Goal: Find specific page/section: Find specific page/section

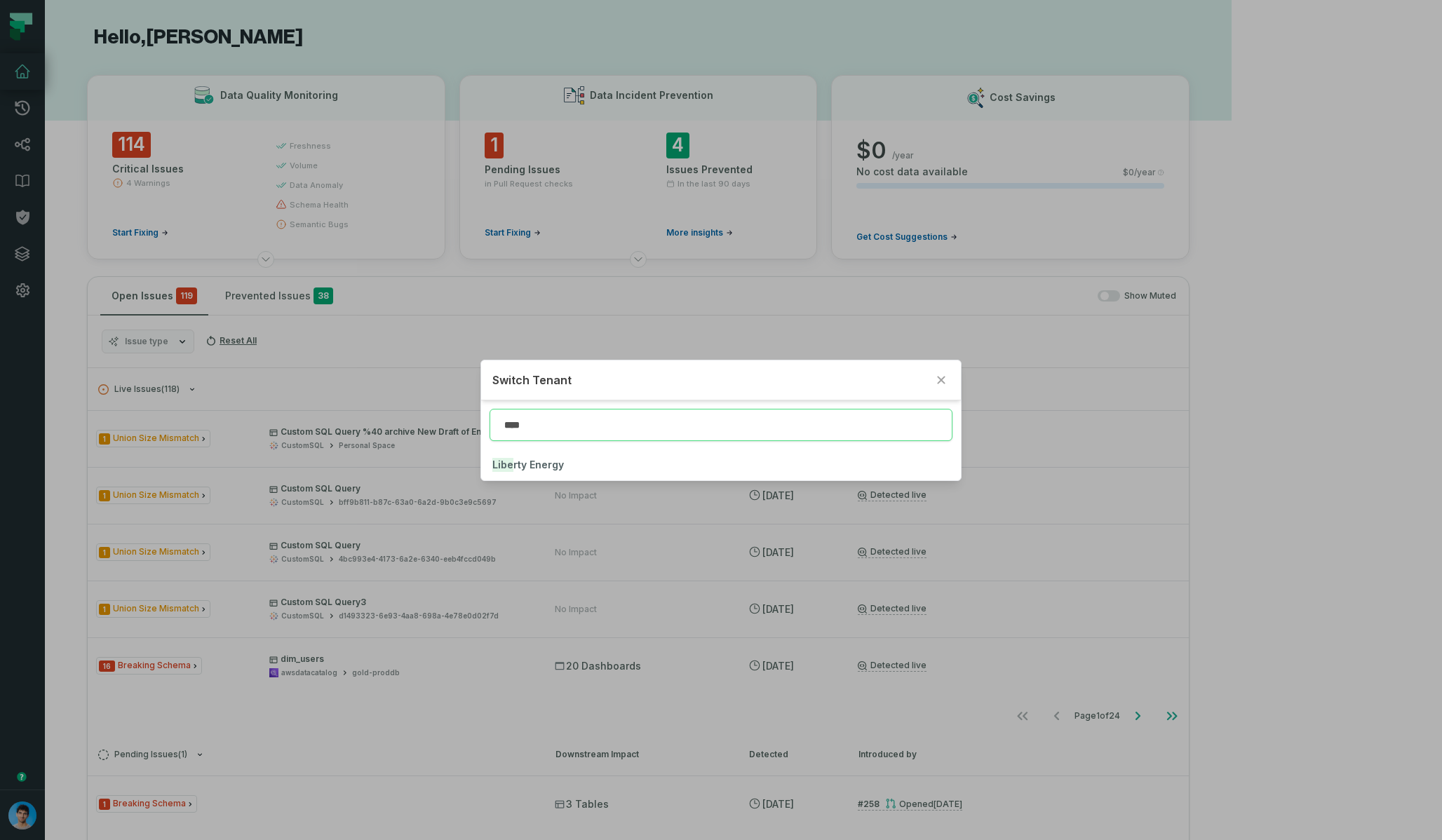
type input "****"
click button "Libe rty Energy" at bounding box center [720, 464] width 479 height 31
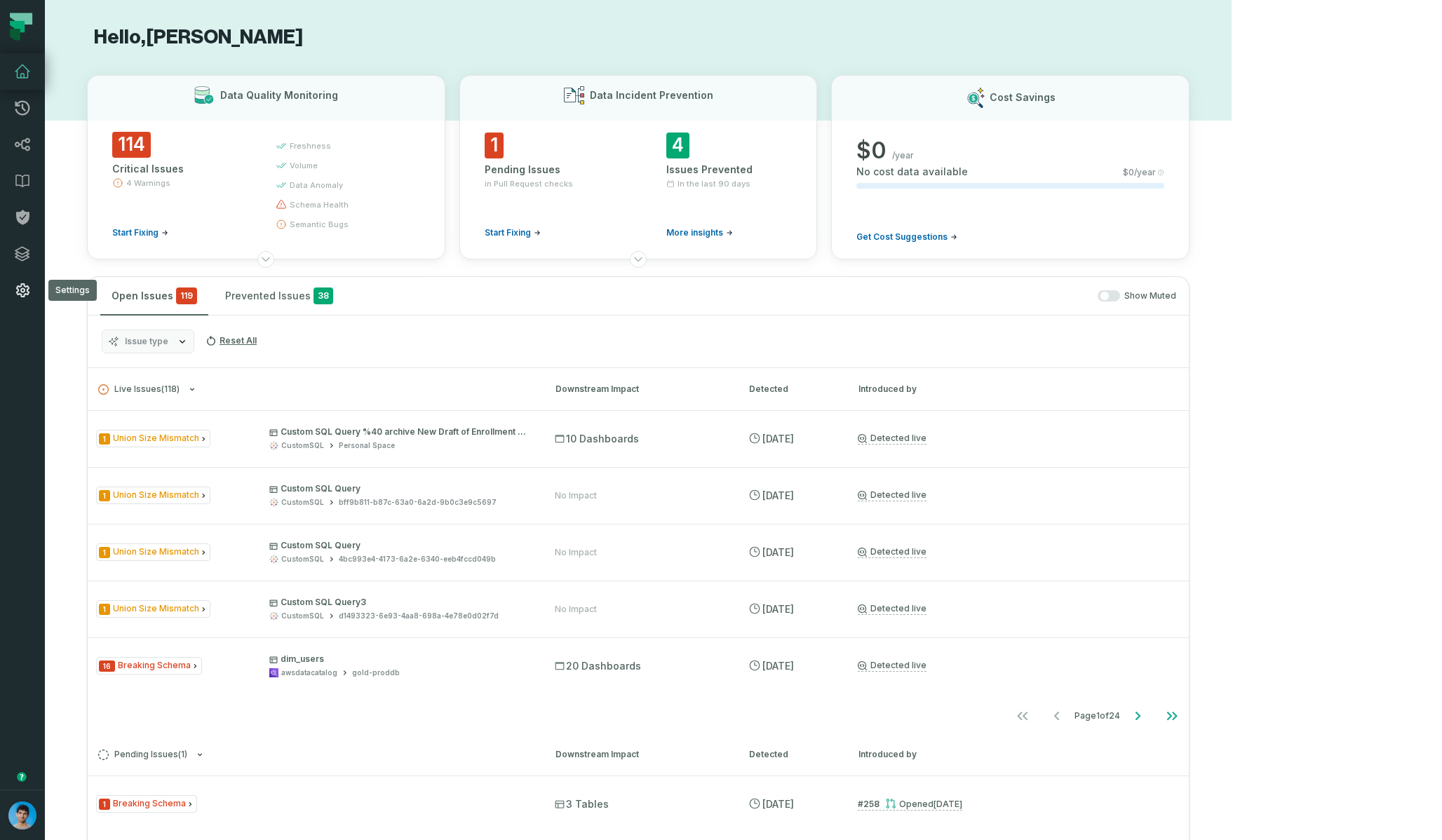
click at [28, 291] on icon at bounding box center [22, 291] width 14 height 14
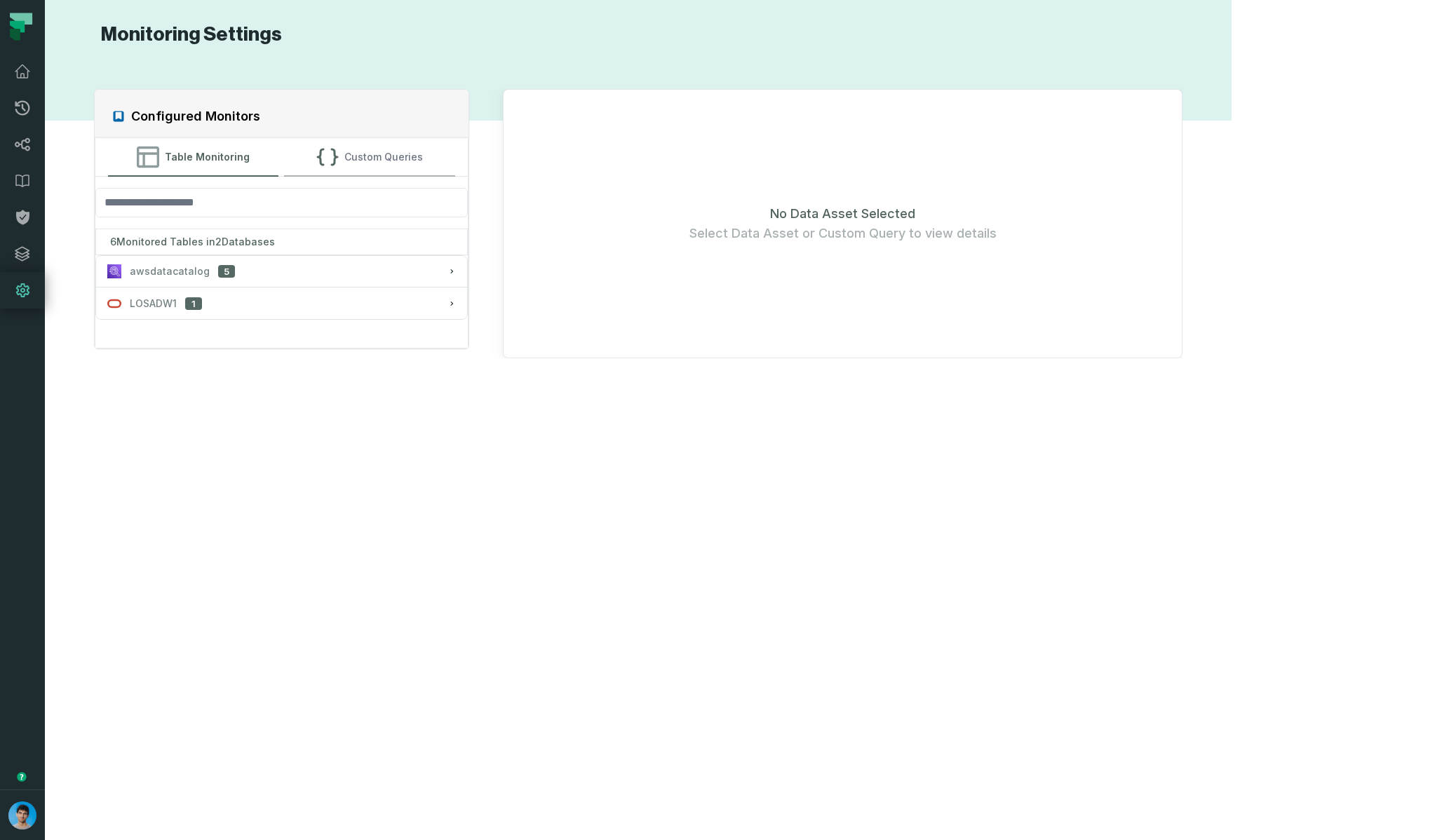
click at [445, 167] on button "Custom Queries" at bounding box center [370, 156] width 171 height 38
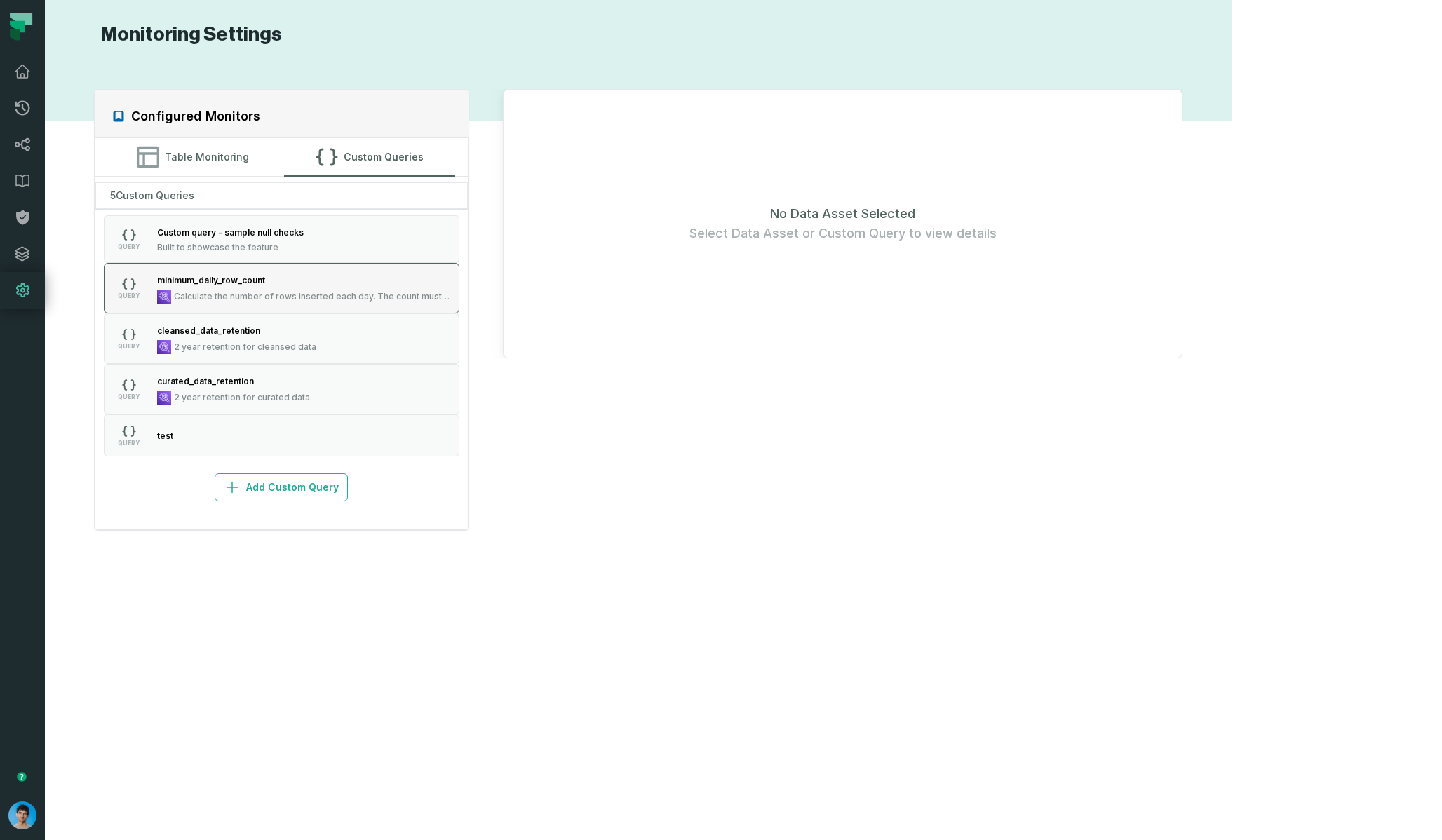
click at [296, 291] on span "Calculate the number of rows inserted each day. The count must be ≥100 for ever…" at bounding box center [312, 296] width 277 height 11
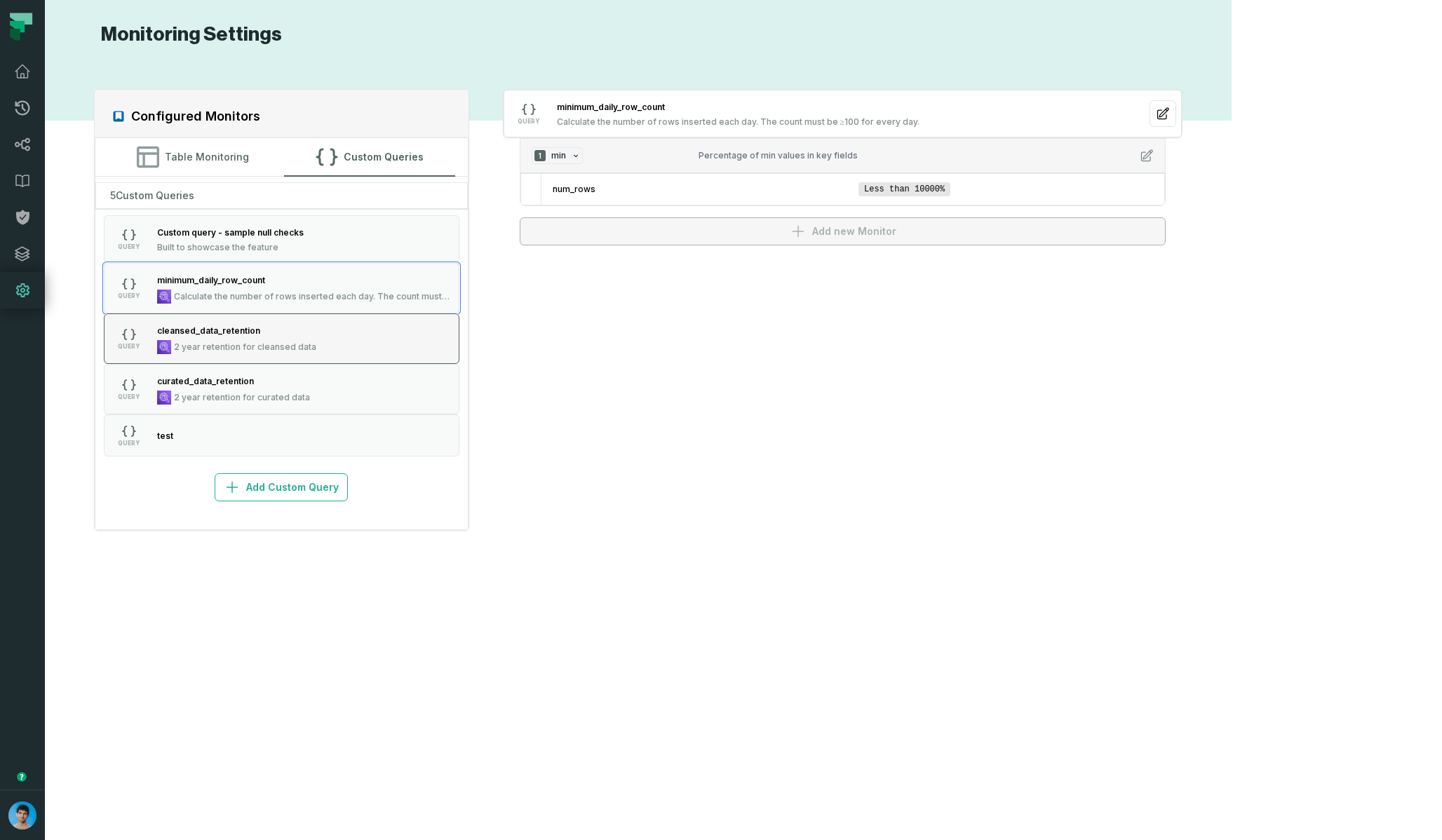
click at [320, 344] on div "cleansed_data_retention 2 year retention for cleansed data" at bounding box center [236, 339] width 171 height 31
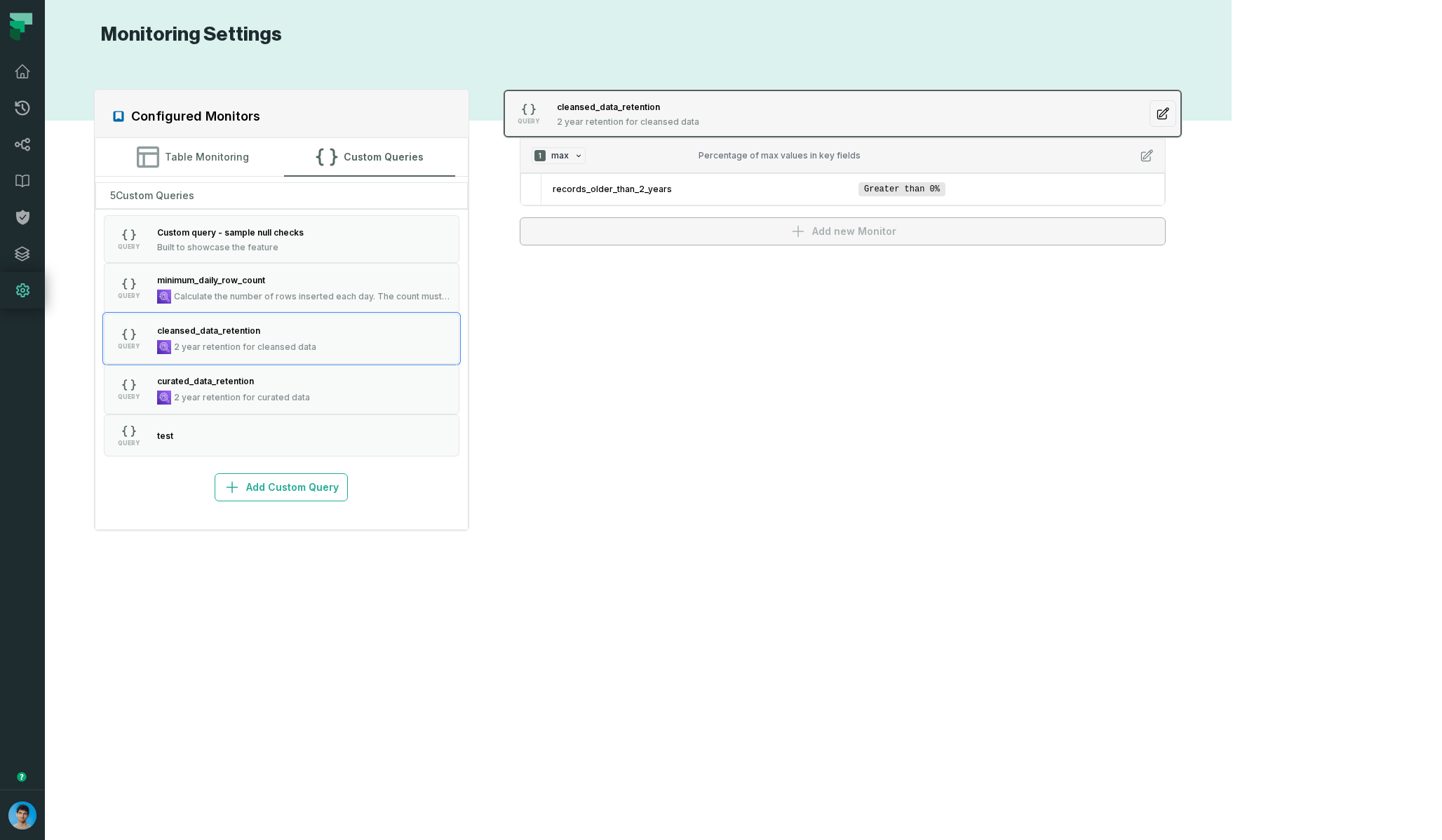
click at [699, 121] on span "2 year retention for cleansed data" at bounding box center [628, 122] width 143 height 11
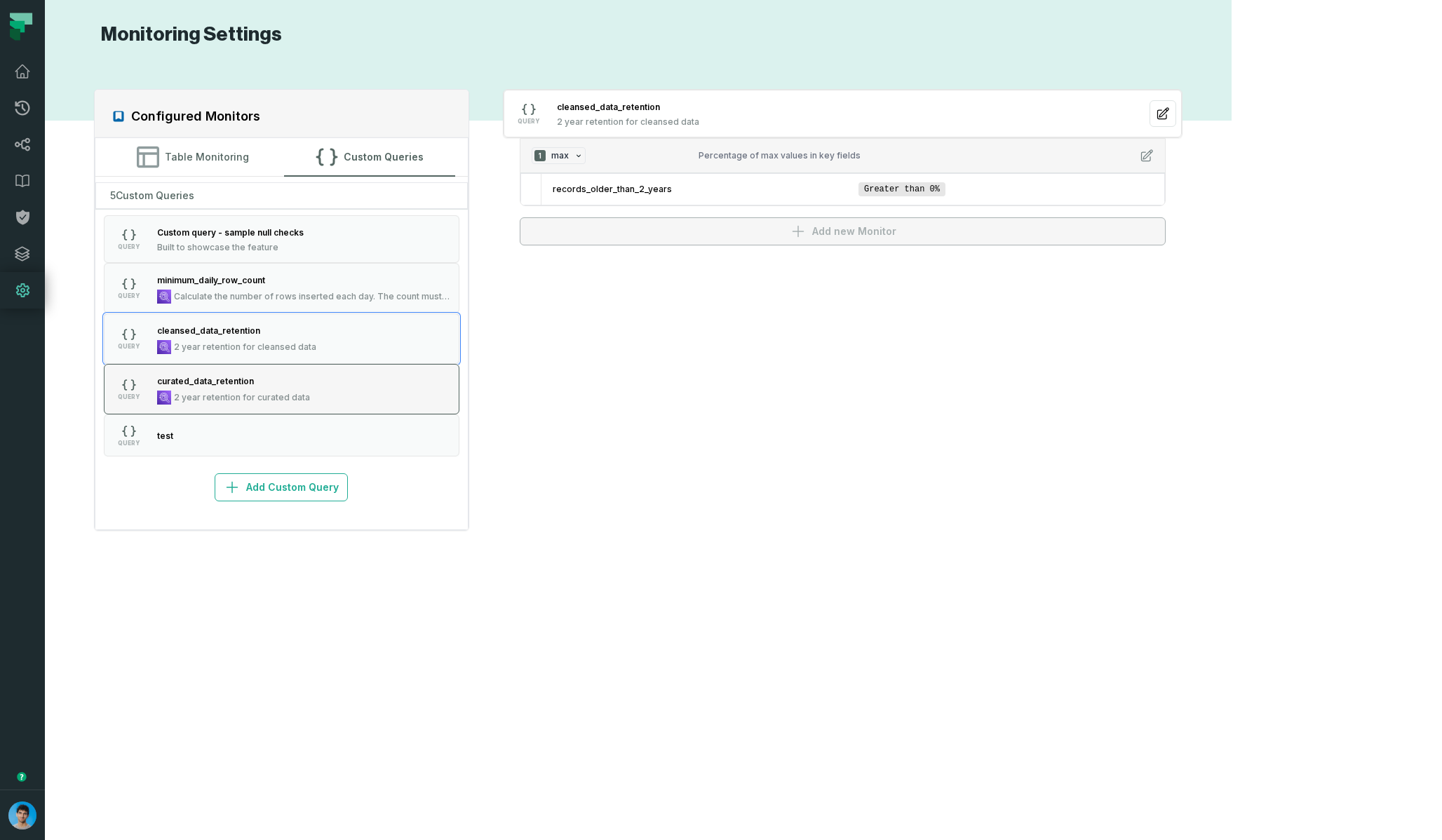
click at [336, 392] on button "QUERY curated_data_retention 2 year retention for curated data" at bounding box center [282, 388] width 356 height 50
click at [340, 466] on div "5 Custom Queries QUERY Custom query - sample null checks Built to showcase the …" at bounding box center [281, 339] width 373 height 324
click at [356, 447] on button "QUERY test" at bounding box center [282, 435] width 356 height 42
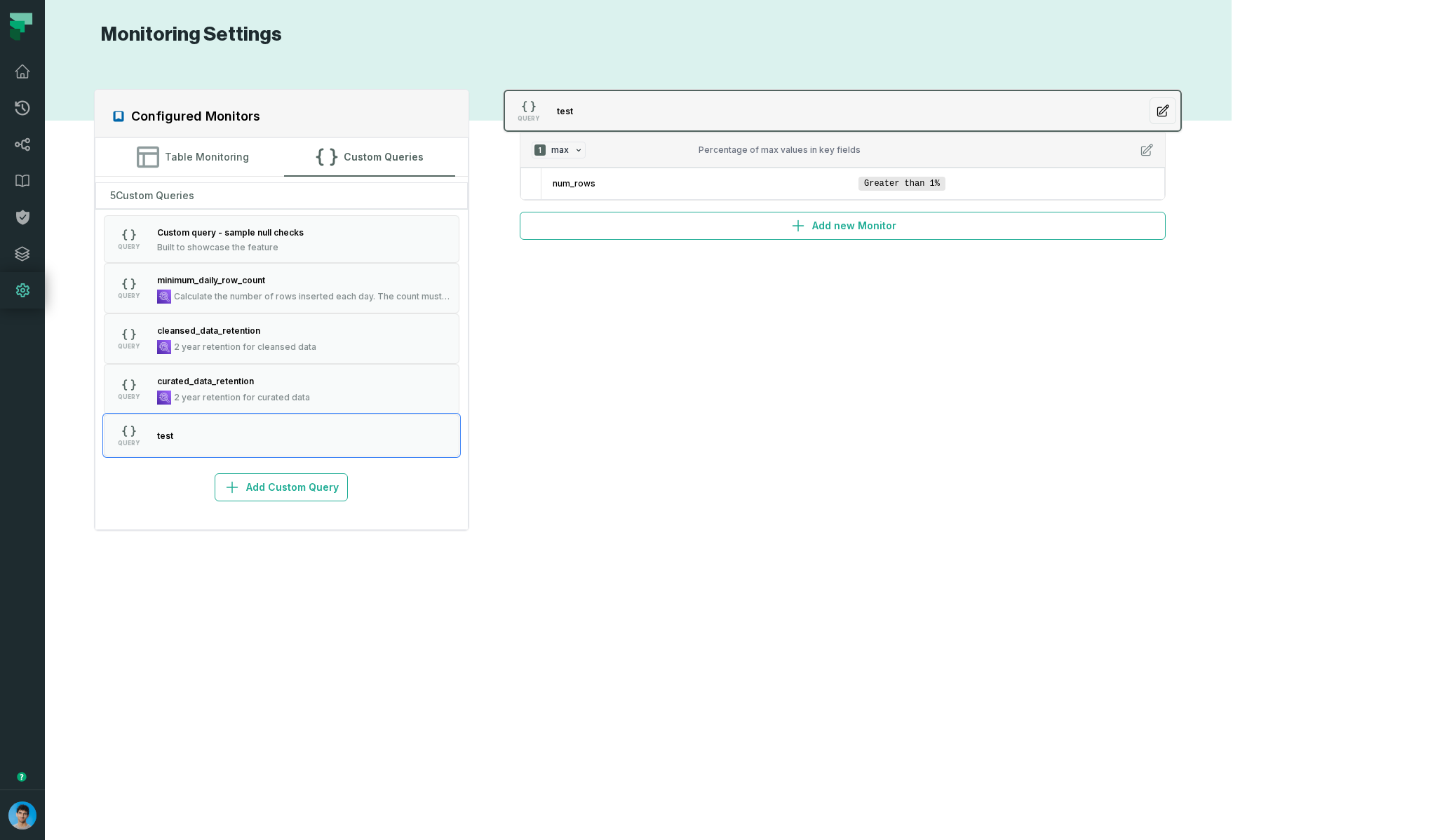
click at [1170, 115] on icon "button" at bounding box center [1163, 111] width 14 height 14
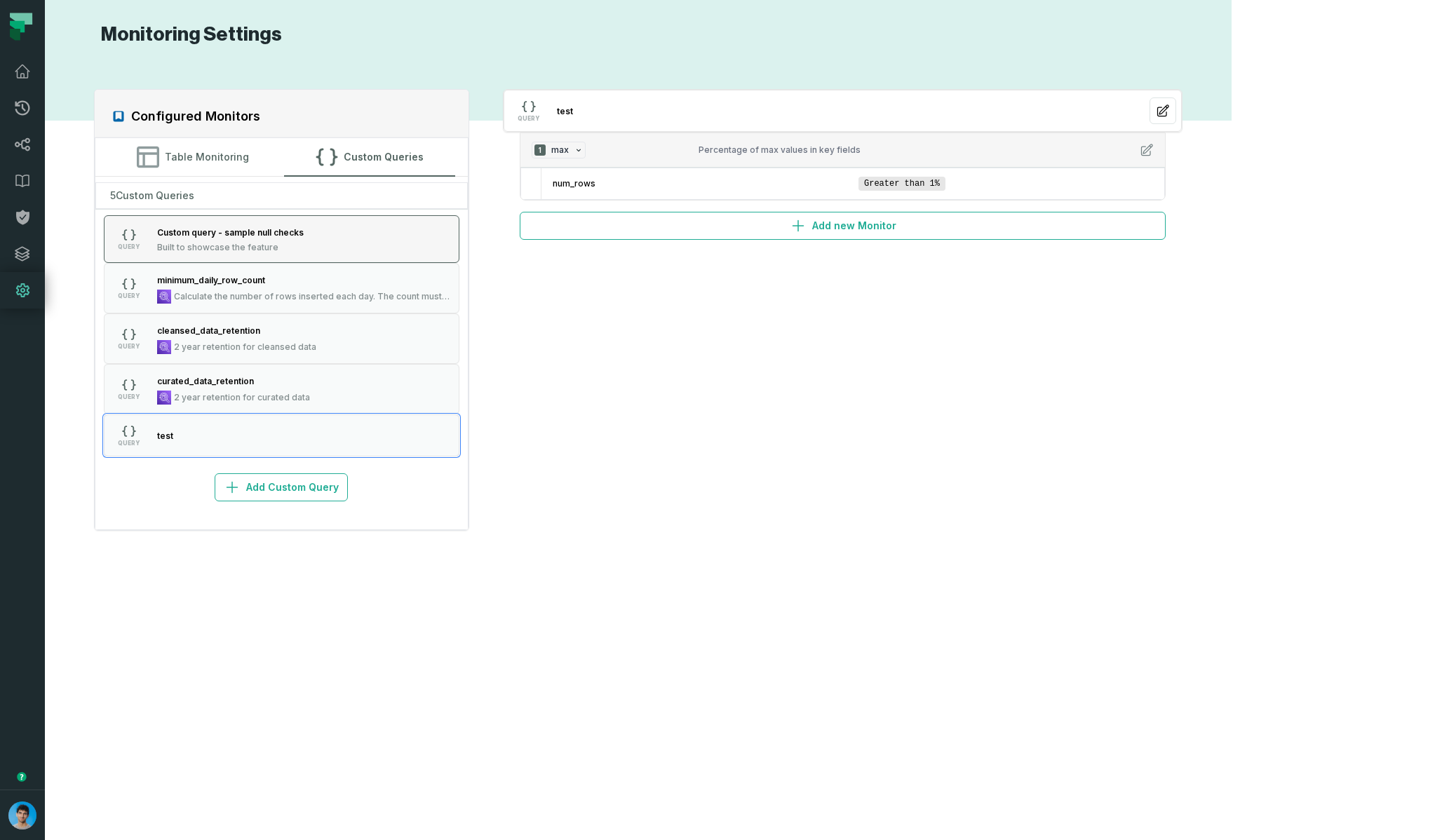
click at [346, 227] on button "QUERY Custom query - sample null checks Built to showcase the feature" at bounding box center [282, 239] width 356 height 48
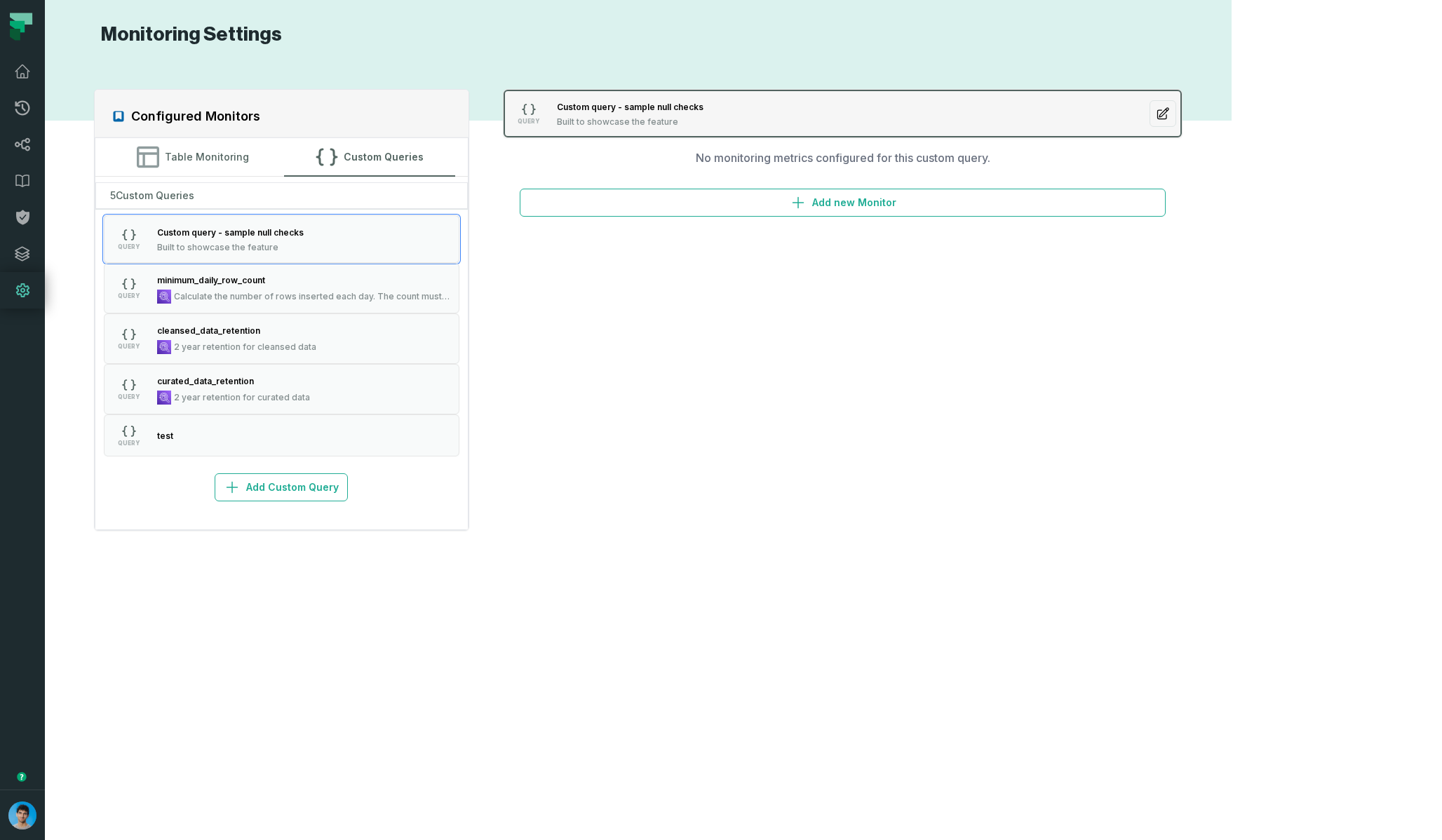
click at [1176, 122] on button "button" at bounding box center [1162, 113] width 26 height 26
